Goal: Information Seeking & Learning: Learn about a topic

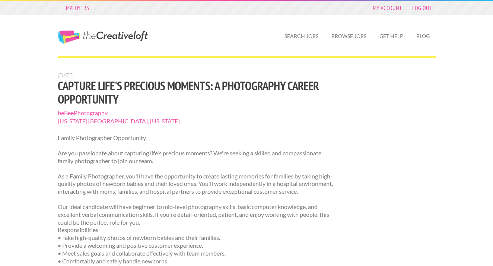
click at [120, 37] on link "The Creative Loft" at bounding box center [103, 37] width 90 height 13
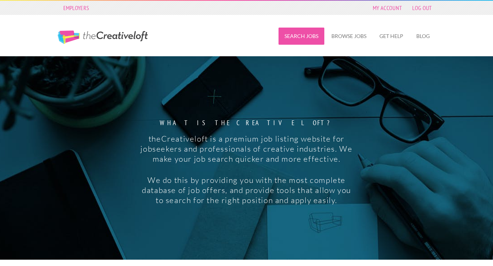
click at [303, 37] on link "Search Jobs" at bounding box center [302, 36] width 46 height 17
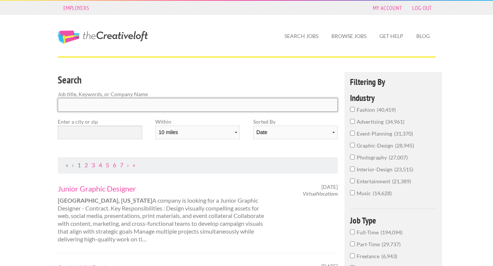
click at [176, 101] on input "Search" at bounding box center [198, 105] width 281 height 14
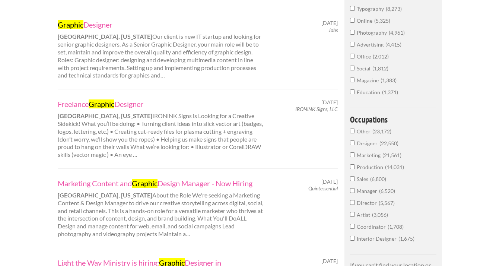
scroll to position [324, 0]
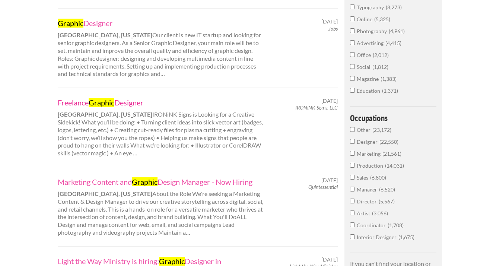
type input "Grapgi"
click at [123, 98] on link "Freelance Graphic Designer" at bounding box center [161, 103] width 207 height 10
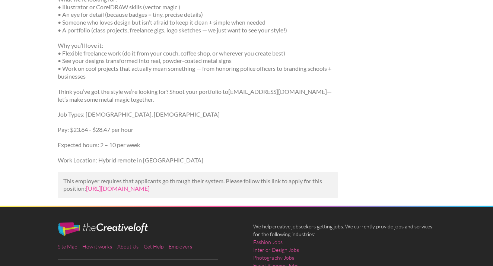
scroll to position [202, 0]
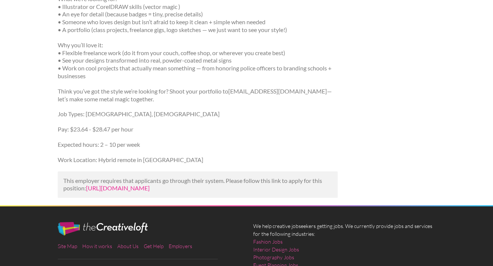
click at [147, 188] on link "https://www.indeed.com/viewjob?jk=c918b7808160b8cd&utm_campaign=google_jobs_app…" at bounding box center [118, 187] width 64 height 7
